Goal: Navigation & Orientation: Find specific page/section

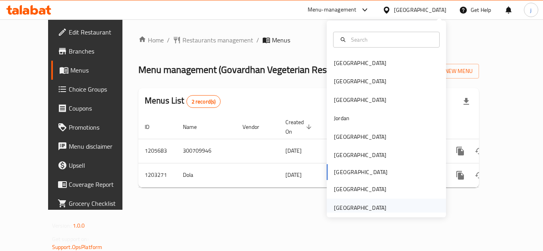
click at [348, 209] on div "[GEOGRAPHIC_DATA]" at bounding box center [360, 208] width 52 height 9
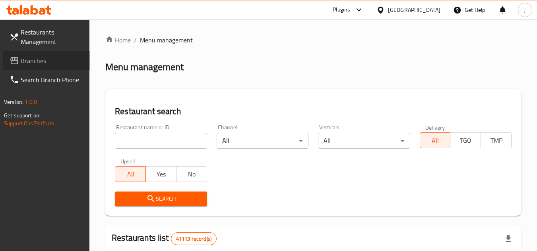
click at [43, 64] on span "Branches" at bounding box center [52, 61] width 63 height 10
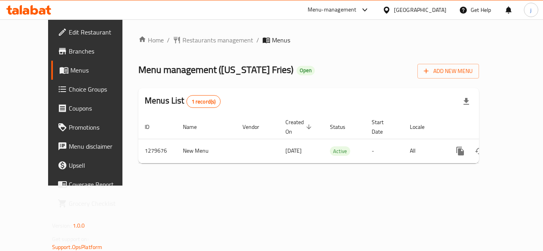
click at [404, 14] on div "[GEOGRAPHIC_DATA]" at bounding box center [420, 10] width 52 height 9
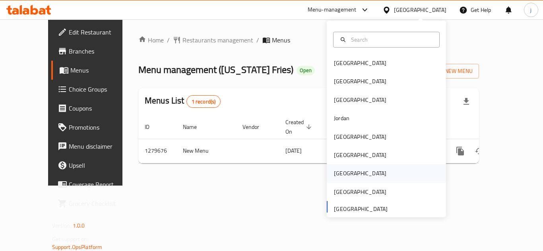
click at [338, 175] on div "[GEOGRAPHIC_DATA]" at bounding box center [360, 173] width 52 height 9
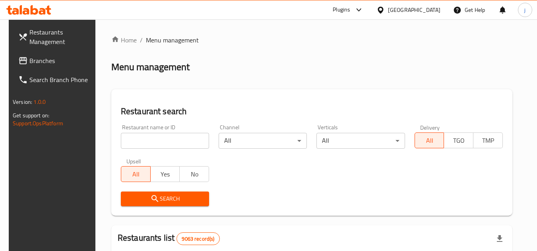
click at [28, 52] on link "Branches" at bounding box center [55, 60] width 87 height 19
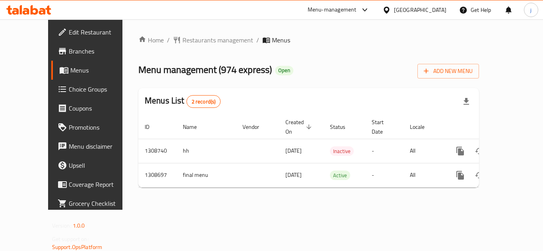
click at [391, 13] on icon at bounding box center [386, 10] width 8 height 8
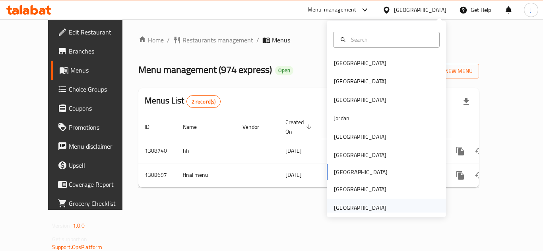
click at [352, 209] on div "[GEOGRAPHIC_DATA]" at bounding box center [360, 208] width 52 height 9
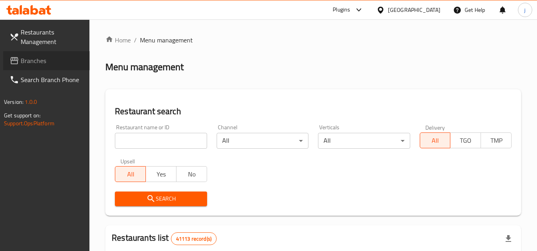
click at [60, 60] on span "Branches" at bounding box center [52, 61] width 63 height 10
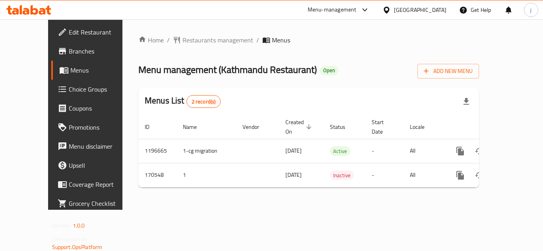
click at [386, 8] on icon at bounding box center [386, 9] width 6 height 7
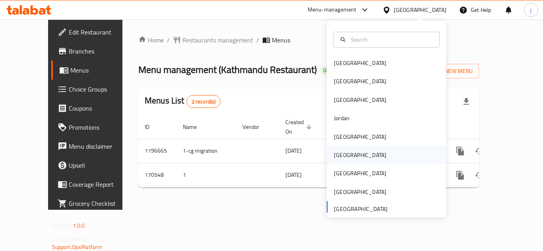
click at [341, 153] on div "[GEOGRAPHIC_DATA]" at bounding box center [359, 155] width 65 height 18
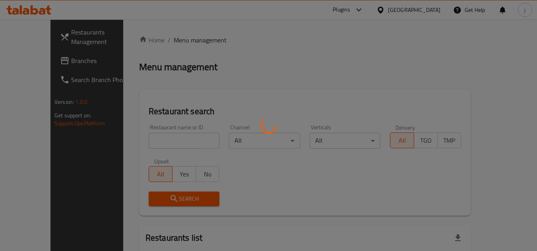
click at [48, 64] on div at bounding box center [268, 125] width 537 height 251
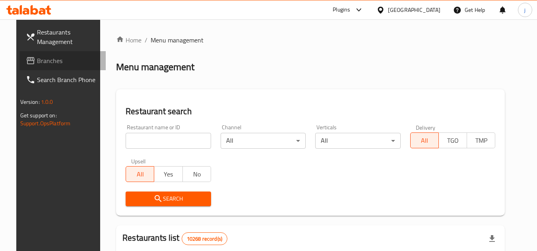
click at [37, 61] on span "Branches" at bounding box center [68, 61] width 63 height 10
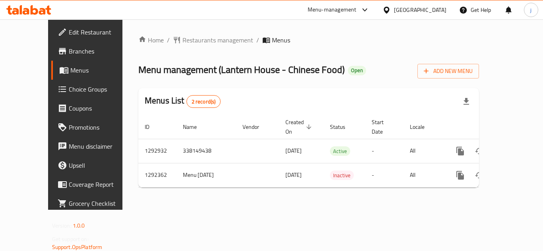
click at [391, 10] on icon at bounding box center [386, 10] width 8 height 8
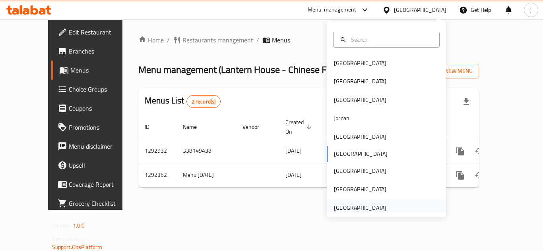
click at [345, 204] on div "[GEOGRAPHIC_DATA]" at bounding box center [360, 208] width 52 height 9
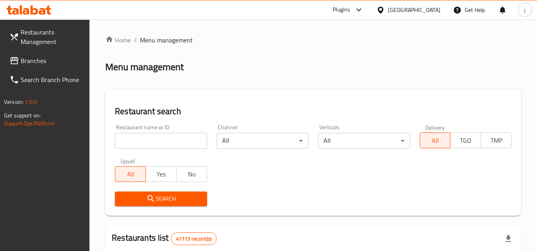
drag, startPoint x: 41, startPoint y: 61, endPoint x: 6, endPoint y: 64, distance: 34.3
click at [41, 61] on span "Branches" at bounding box center [52, 61] width 63 height 10
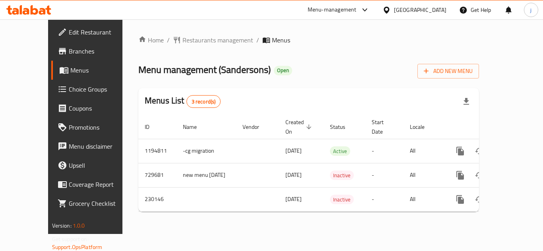
click at [375, 10] on div "Menu-management" at bounding box center [338, 9] width 75 height 19
click at [389, 10] on icon at bounding box center [386, 9] width 6 height 7
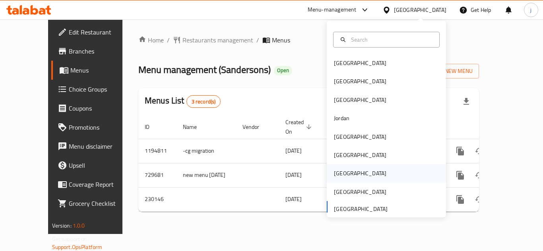
click at [334, 171] on div "[GEOGRAPHIC_DATA]" at bounding box center [360, 173] width 52 height 9
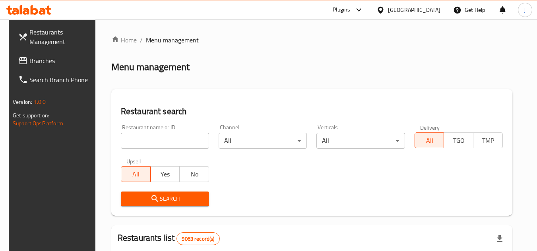
click at [20, 56] on span at bounding box center [23, 61] width 11 height 10
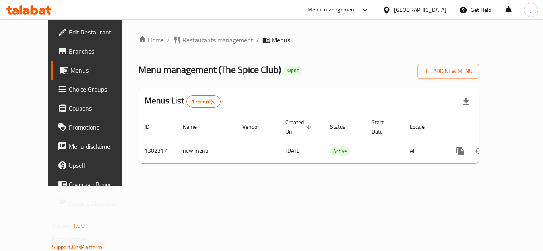
click at [389, 9] on icon at bounding box center [386, 9] width 6 height 7
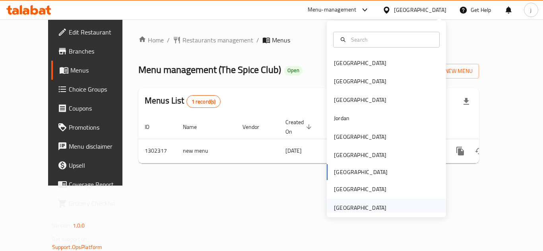
click at [364, 206] on div "[GEOGRAPHIC_DATA]" at bounding box center [360, 208] width 52 height 9
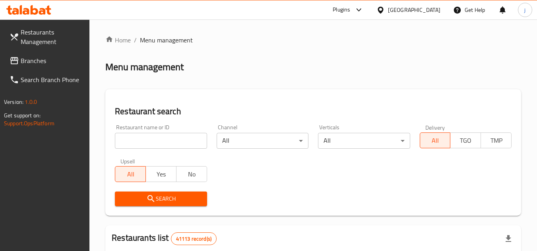
click at [25, 61] on span "Branches" at bounding box center [52, 61] width 63 height 10
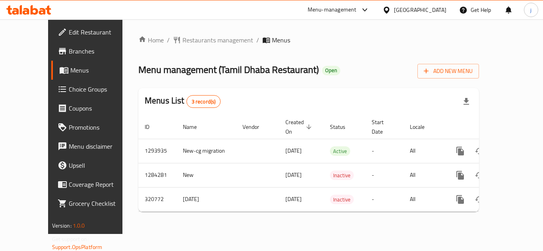
click at [405, 8] on div "[GEOGRAPHIC_DATA]" at bounding box center [420, 10] width 52 height 9
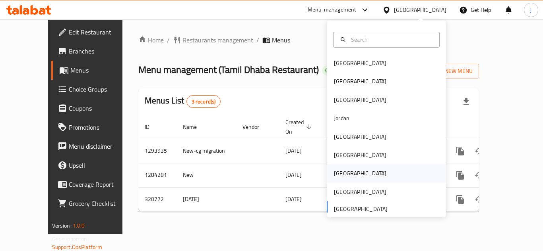
click at [334, 174] on div "[GEOGRAPHIC_DATA]" at bounding box center [360, 173] width 52 height 9
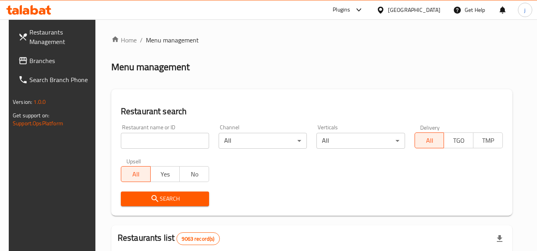
drag, startPoint x: 32, startPoint y: 60, endPoint x: 1, endPoint y: 63, distance: 31.5
click at [32, 60] on span "Branches" at bounding box center [60, 61] width 63 height 10
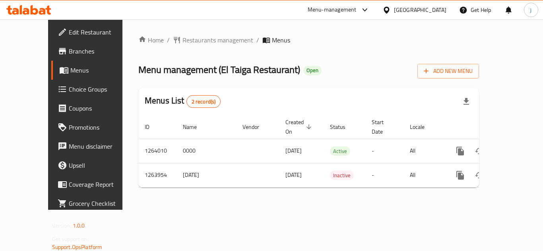
click at [394, 14] on div at bounding box center [388, 10] width 12 height 9
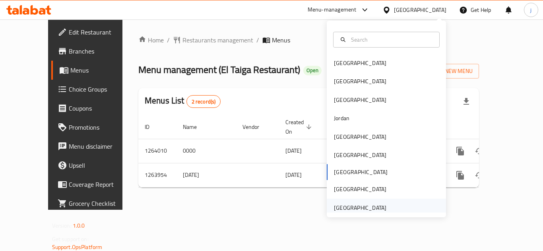
click at [383, 209] on div "United Arab Emirates" at bounding box center [359, 208] width 65 height 18
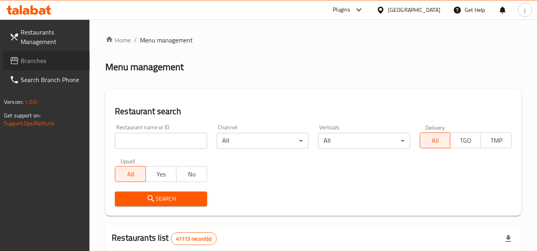
drag, startPoint x: 40, startPoint y: 63, endPoint x: 34, endPoint y: 62, distance: 6.0
click at [40, 63] on span "Branches" at bounding box center [52, 61] width 63 height 10
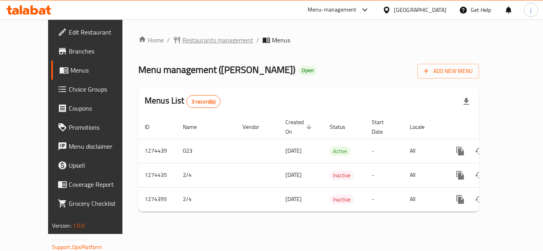
click at [192, 40] on span "Restaurants management" at bounding box center [217, 40] width 71 height 10
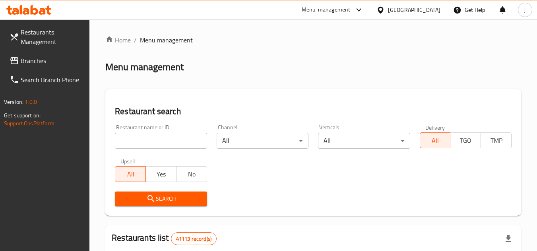
click at [31, 58] on span "Branches" at bounding box center [52, 61] width 63 height 10
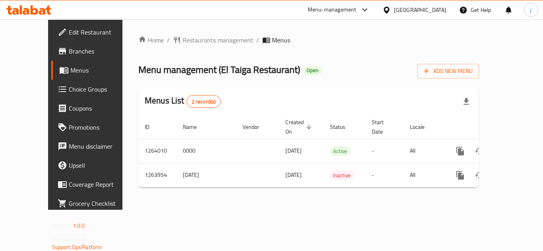
click at [391, 10] on icon at bounding box center [386, 10] width 8 height 8
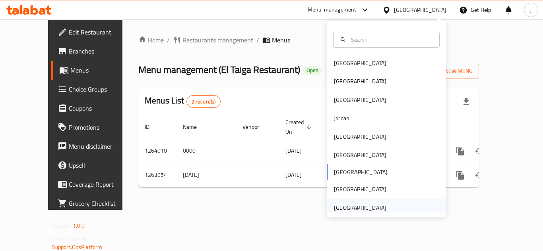
click at [348, 205] on div "[GEOGRAPHIC_DATA]" at bounding box center [360, 208] width 52 height 9
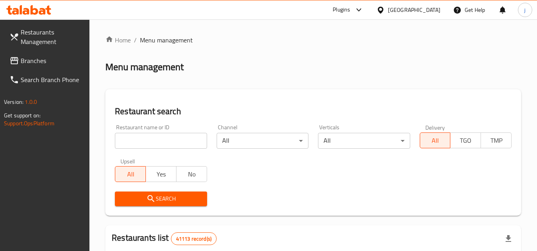
click at [53, 64] on span "Branches" at bounding box center [52, 61] width 63 height 10
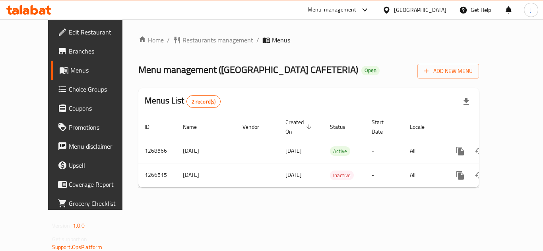
click at [401, 8] on div "United Arab Emirates" at bounding box center [420, 10] width 52 height 9
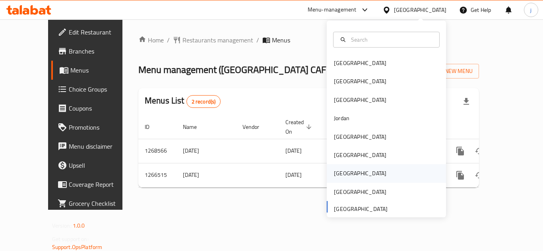
click at [337, 178] on div "[GEOGRAPHIC_DATA]" at bounding box center [360, 173] width 52 height 9
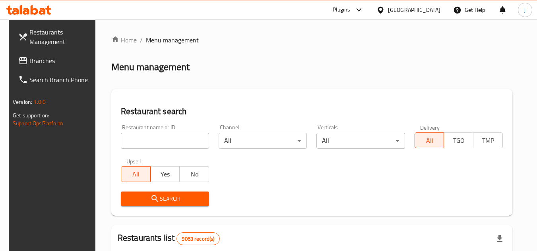
click at [29, 57] on span "Branches" at bounding box center [60, 61] width 63 height 10
